Goal: Check status: Check status

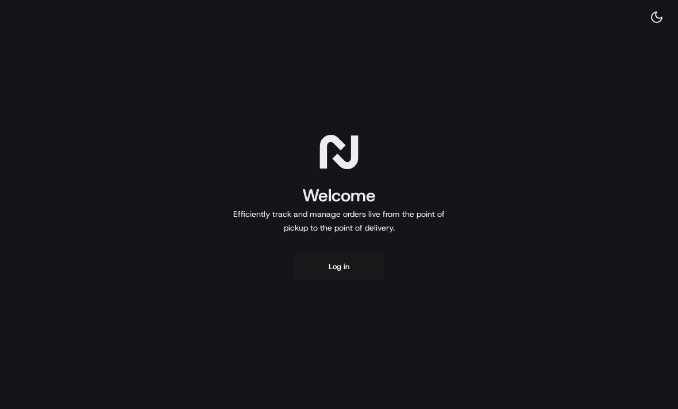
click at [346, 256] on button "Log in" at bounding box center [339, 267] width 92 height 28
